Goal: Check status: Check status

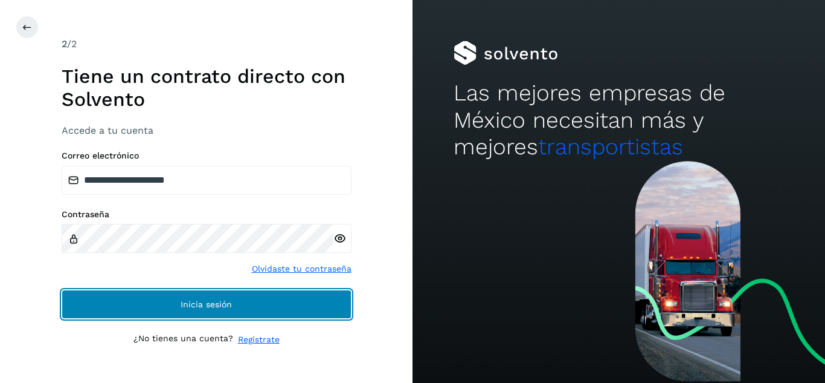
click at [156, 297] on button "Inicia sesión" at bounding box center [207, 303] width 290 height 29
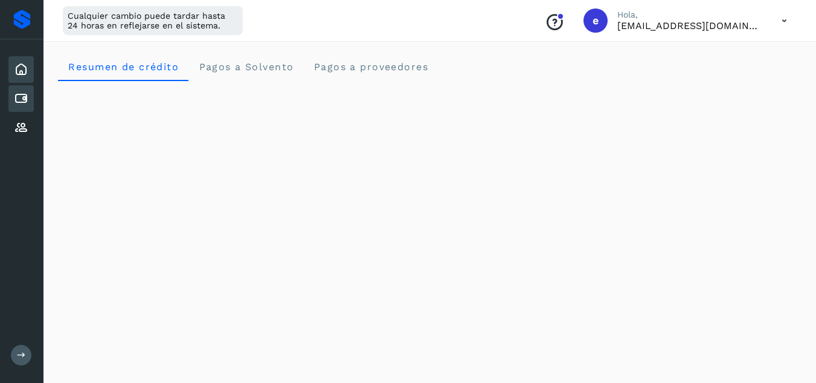
click at [29, 100] on div "Cuentas por pagar" at bounding box center [20, 98] width 25 height 27
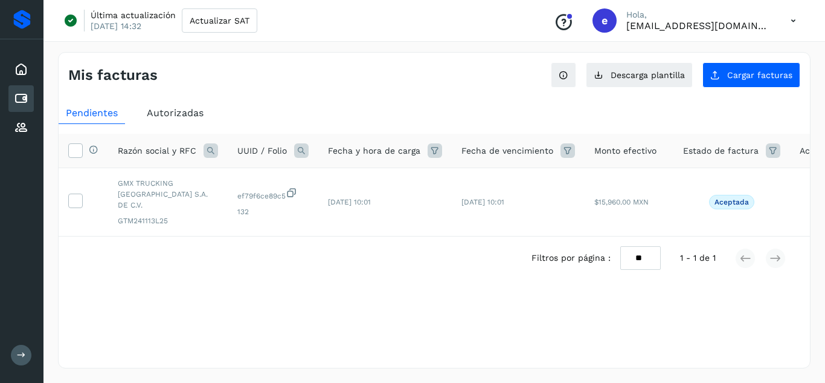
click at [175, 111] on span "Autorizadas" at bounding box center [175, 112] width 57 height 11
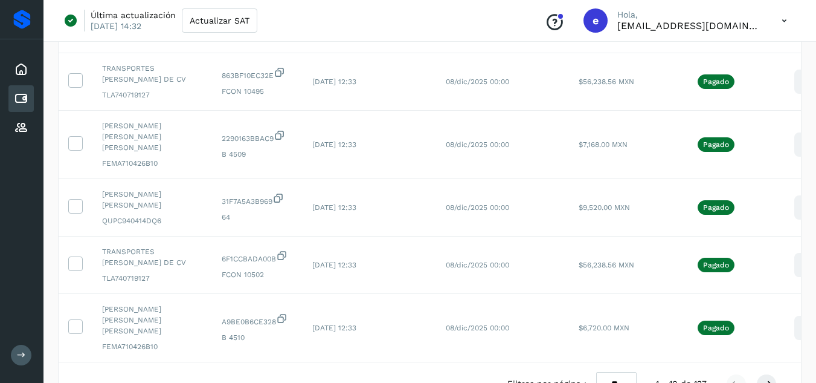
scroll to position [423, 0]
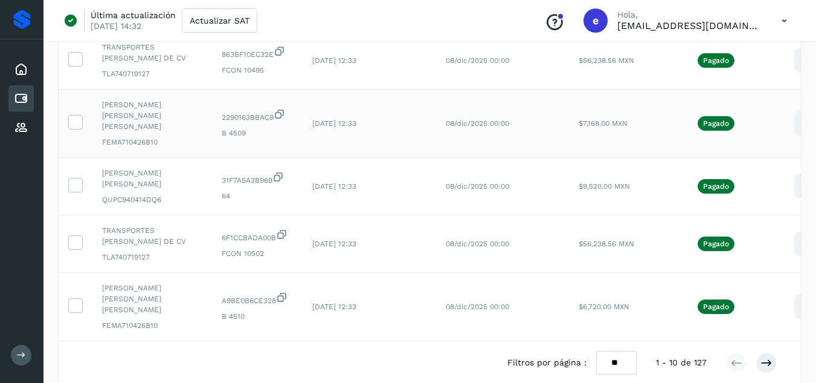
click at [792, 115] on icon at bounding box center [806, 123] width 28 height 28
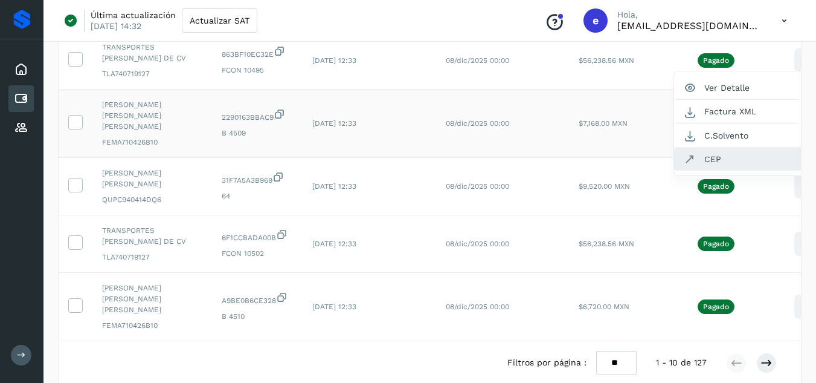
click at [735, 148] on button "CEP" at bounding box center [746, 158] width 144 height 23
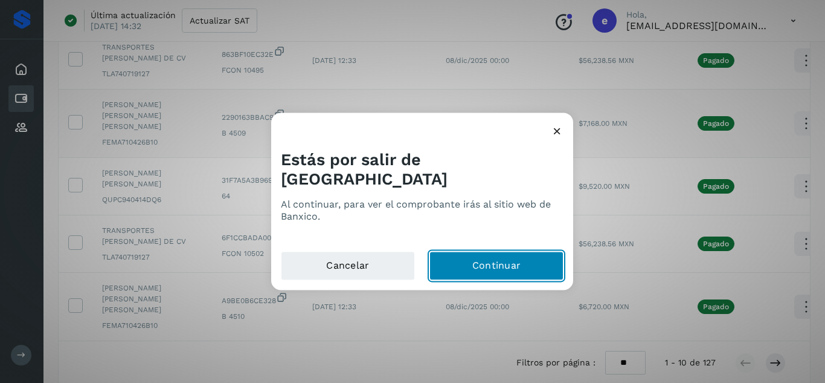
click at [477, 262] on button "Continuar" at bounding box center [497, 265] width 134 height 29
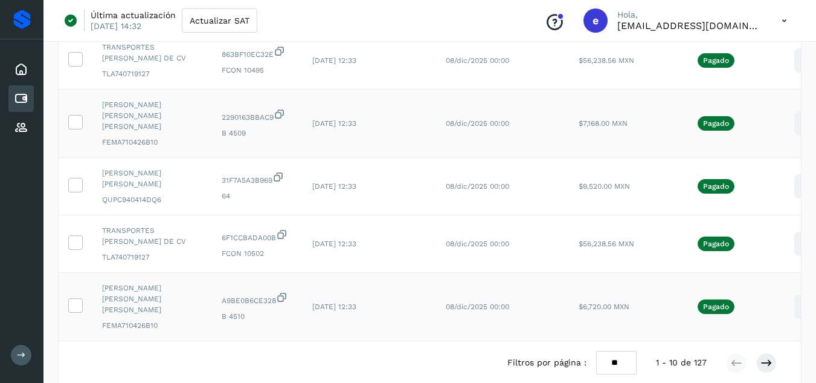
click at [792, 292] on icon at bounding box center [806, 306] width 28 height 28
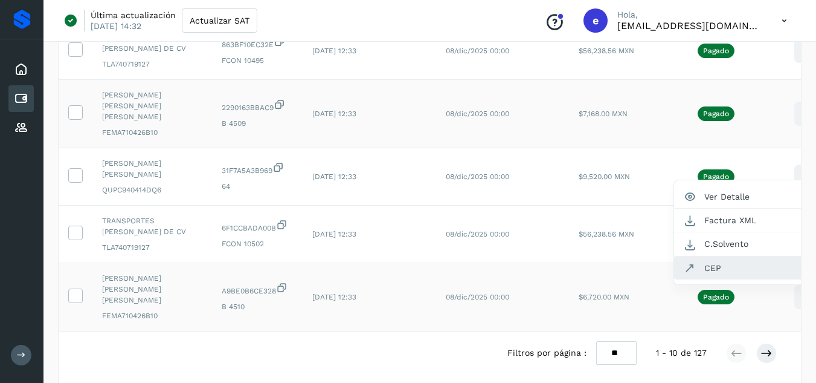
click at [729, 256] on button "CEP" at bounding box center [746, 267] width 144 height 23
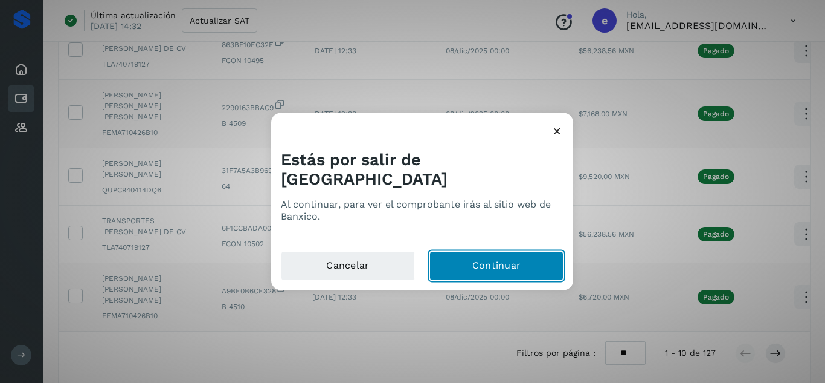
click at [522, 256] on button "Continuar" at bounding box center [497, 265] width 134 height 29
